Goal: Use online tool/utility: Utilize a website feature to perform a specific function

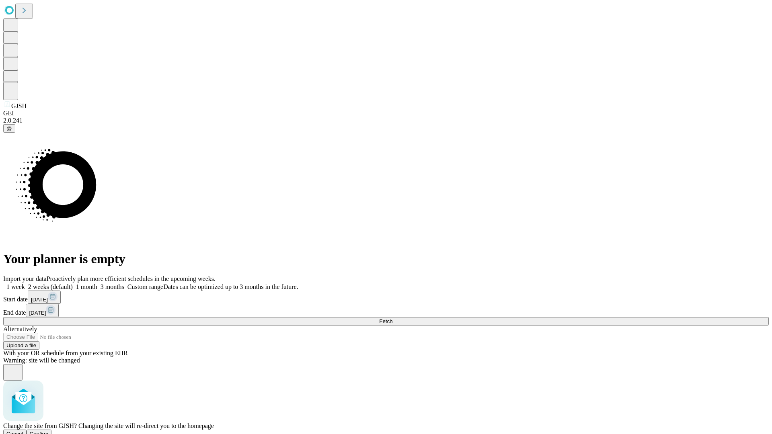
click at [49, 431] on span "Confirm" at bounding box center [39, 434] width 19 height 6
click at [97, 283] on label "1 month" at bounding box center [85, 286] width 25 height 7
click at [392, 318] on span "Fetch" at bounding box center [385, 321] width 13 height 6
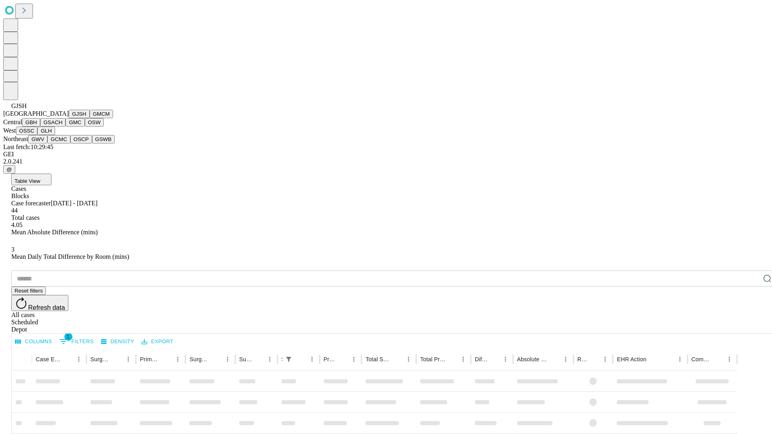
click at [90, 118] on button "GMCM" at bounding box center [101, 114] width 23 height 8
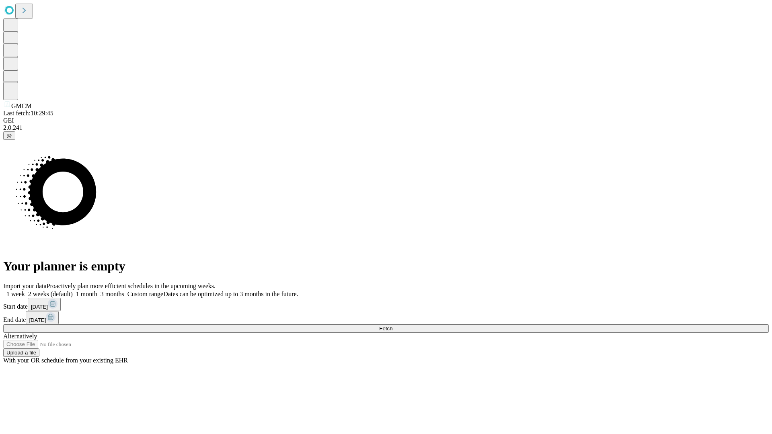
click at [97, 291] on label "1 month" at bounding box center [85, 294] width 25 height 7
click at [392, 326] on span "Fetch" at bounding box center [385, 329] width 13 height 6
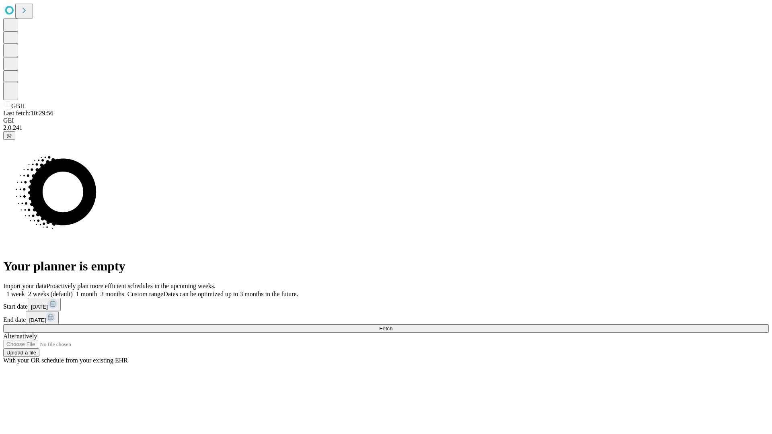
click at [97, 291] on label "1 month" at bounding box center [85, 294] width 25 height 7
click at [392, 326] on span "Fetch" at bounding box center [385, 329] width 13 height 6
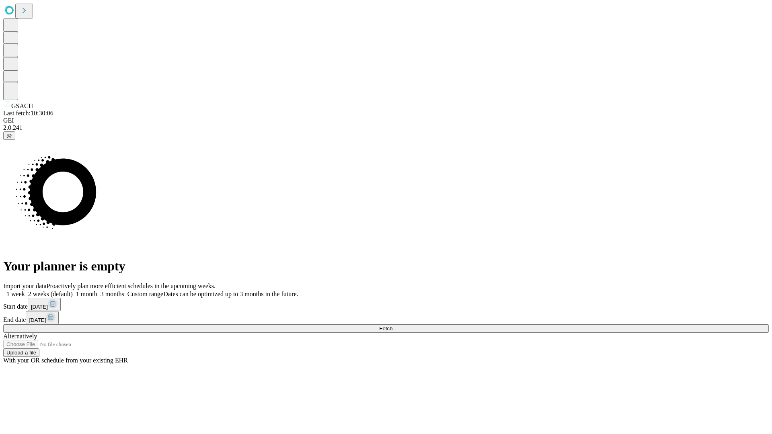
click at [97, 291] on label "1 month" at bounding box center [85, 294] width 25 height 7
click at [392, 326] on span "Fetch" at bounding box center [385, 329] width 13 height 6
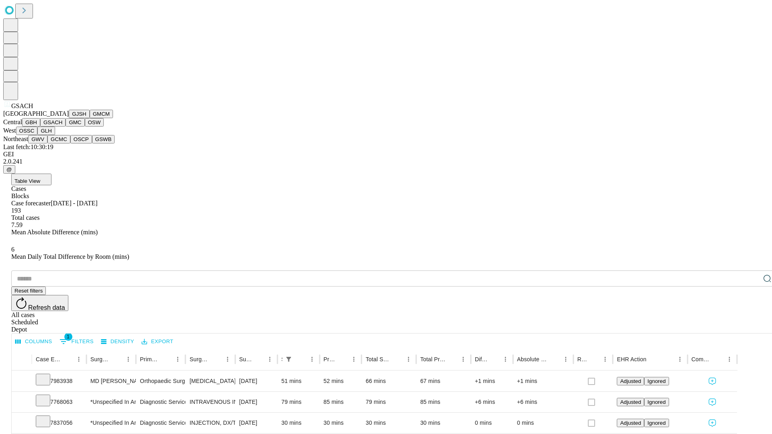
click at [66, 127] on button "GMC" at bounding box center [75, 122] width 19 height 8
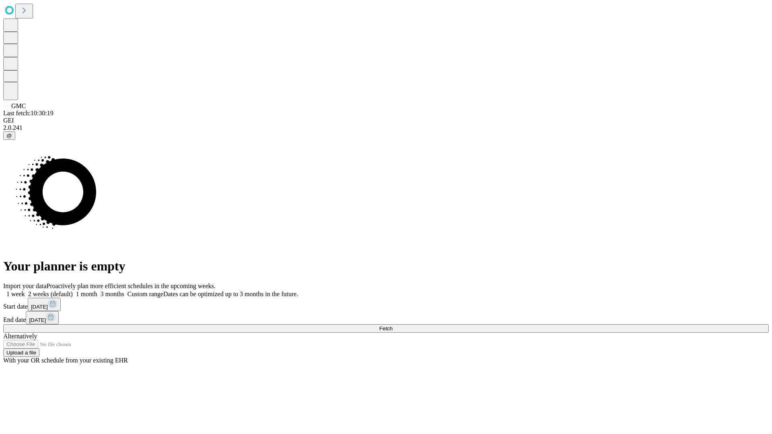
click at [97, 291] on label "1 month" at bounding box center [85, 294] width 25 height 7
click at [392, 326] on span "Fetch" at bounding box center [385, 329] width 13 height 6
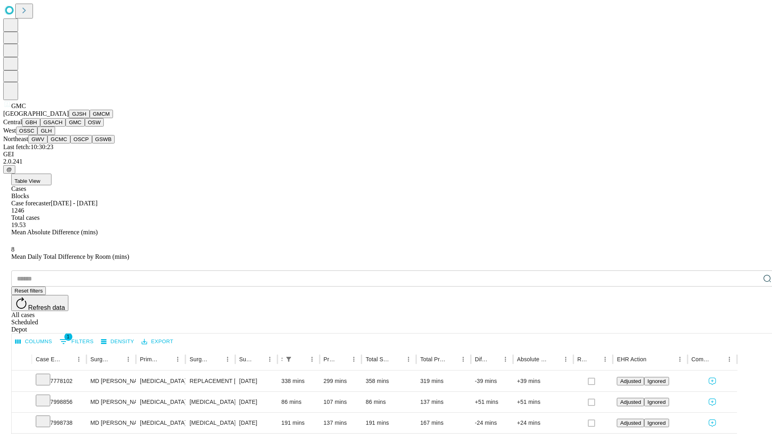
click at [85, 127] on button "OSW" at bounding box center [94, 122] width 19 height 8
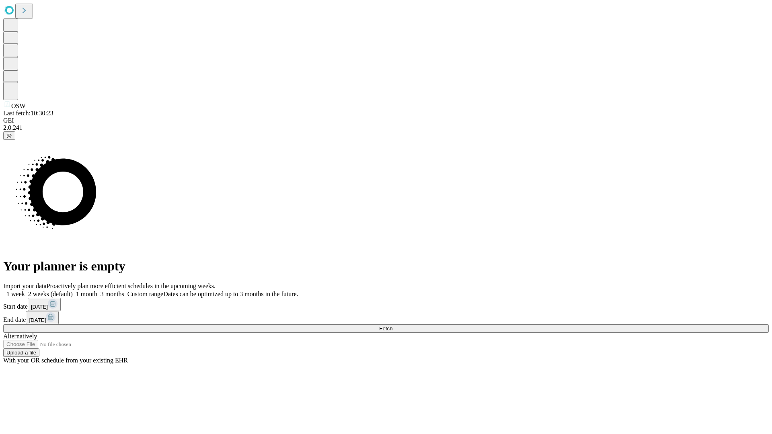
click at [97, 291] on label "1 month" at bounding box center [85, 294] width 25 height 7
click at [392, 326] on span "Fetch" at bounding box center [385, 329] width 13 height 6
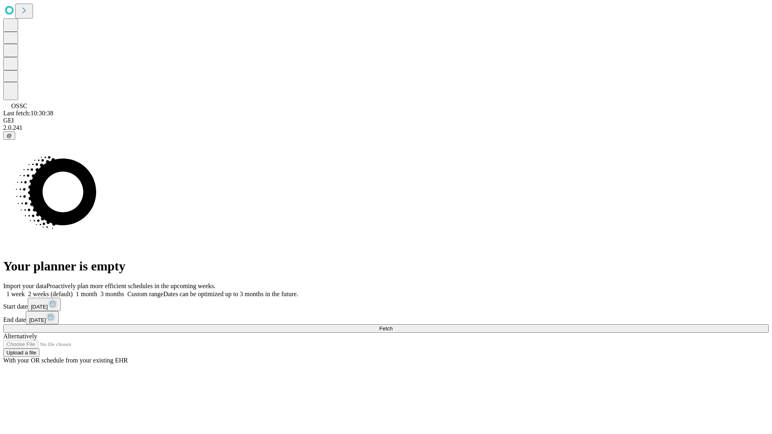
click at [97, 291] on label "1 month" at bounding box center [85, 294] width 25 height 7
click at [392, 326] on span "Fetch" at bounding box center [385, 329] width 13 height 6
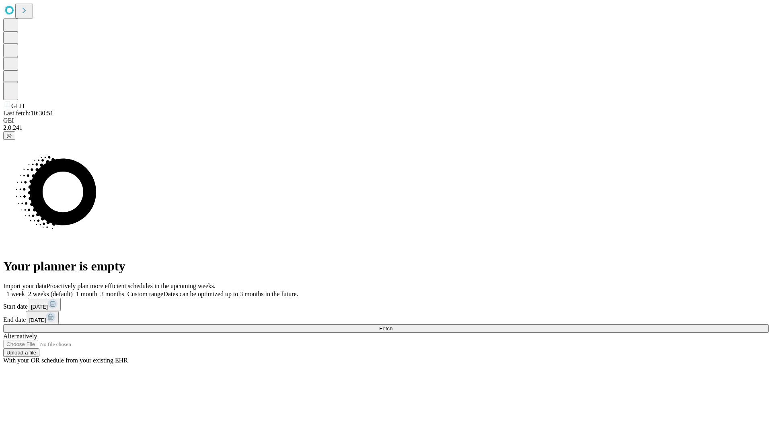
click at [97, 291] on label "1 month" at bounding box center [85, 294] width 25 height 7
click at [392, 326] on span "Fetch" at bounding box center [385, 329] width 13 height 6
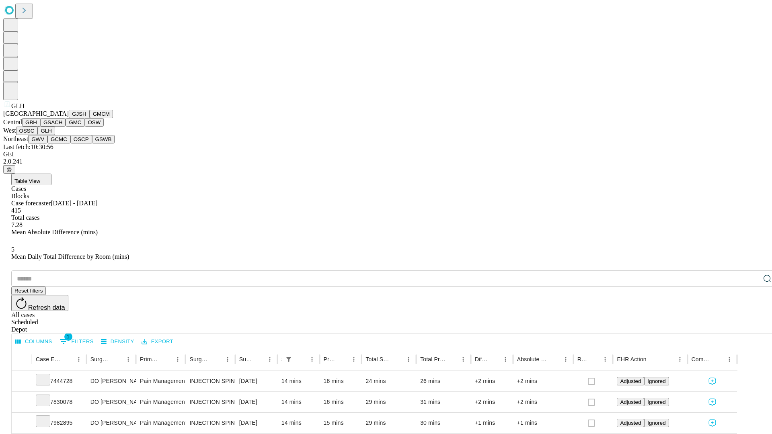
click at [47, 143] on button "GWV" at bounding box center [37, 139] width 19 height 8
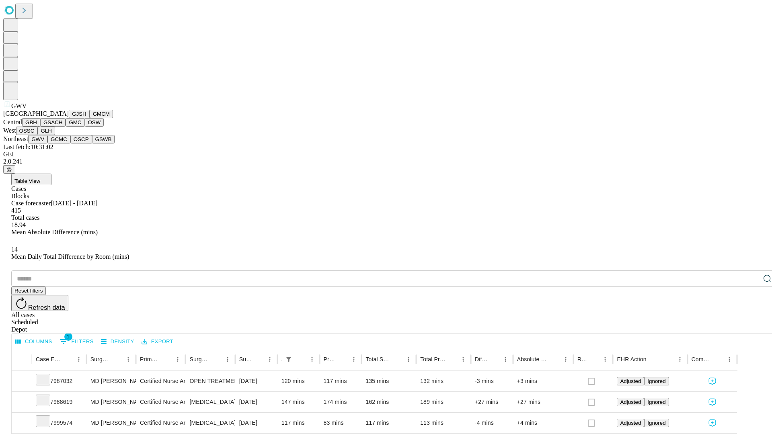
click at [62, 143] on button "GCMC" at bounding box center [58, 139] width 23 height 8
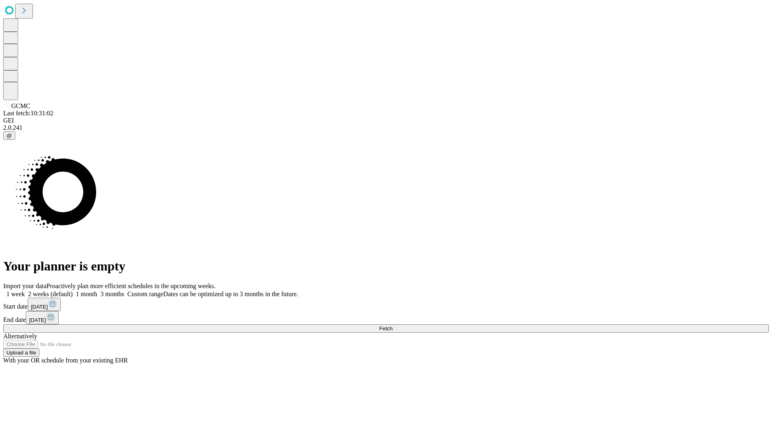
click at [97, 291] on label "1 month" at bounding box center [85, 294] width 25 height 7
click at [392, 326] on span "Fetch" at bounding box center [385, 329] width 13 height 6
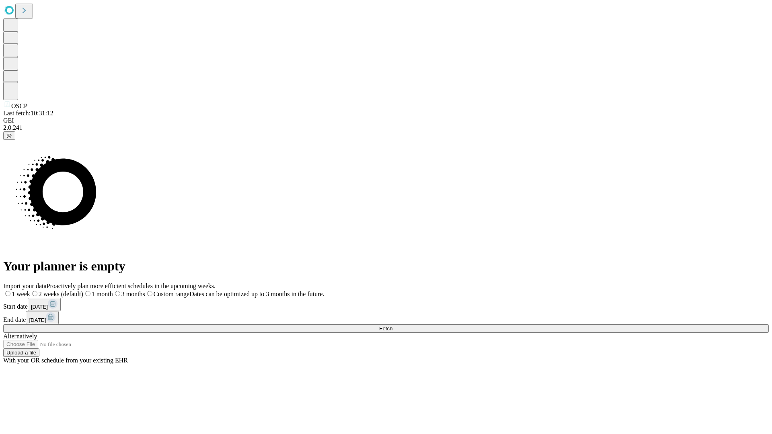
click at [113, 291] on label "1 month" at bounding box center [98, 294] width 30 height 7
click at [392, 326] on span "Fetch" at bounding box center [385, 329] width 13 height 6
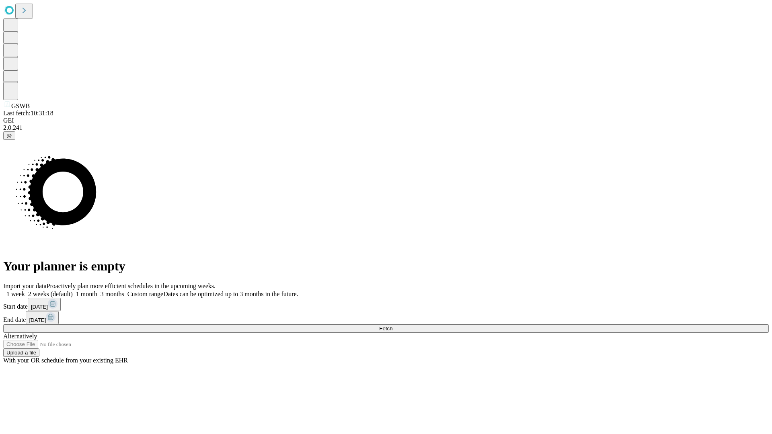
click at [97, 291] on label "1 month" at bounding box center [85, 294] width 25 height 7
click at [392, 326] on span "Fetch" at bounding box center [385, 329] width 13 height 6
